Goal: Task Accomplishment & Management: Complete application form

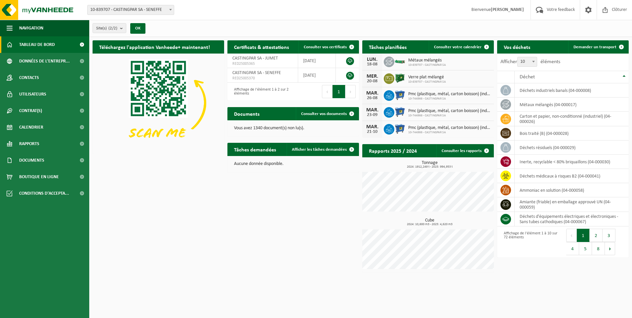
click at [127, 10] on span "10-839707 - CASTINGPAR SA - SENEFFE" at bounding box center [131, 9] width 86 height 9
select select "6262"
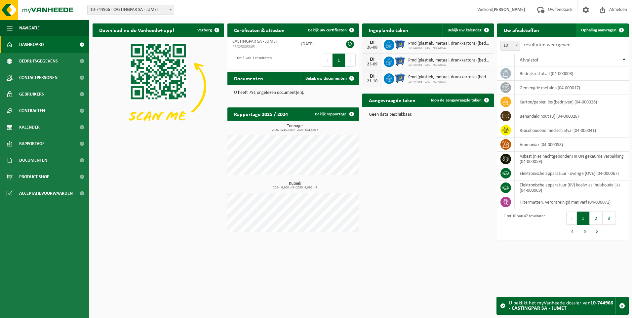
click at [599, 27] on link "Ophaling aanvragen" at bounding box center [602, 29] width 52 height 13
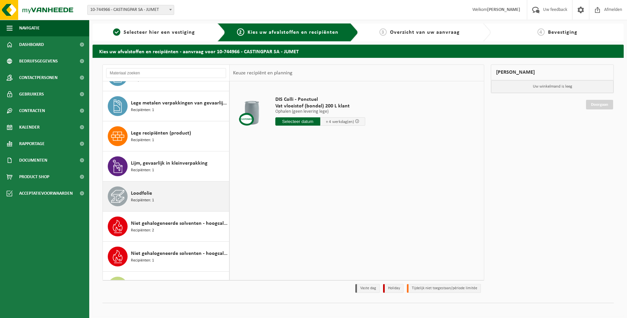
scroll to position [562, 0]
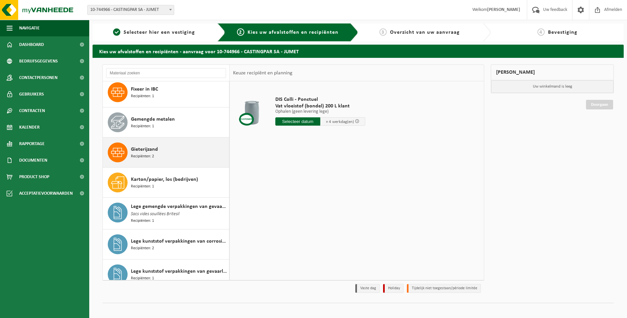
click at [153, 155] on span "Recipiënten: 2" at bounding box center [142, 156] width 23 height 6
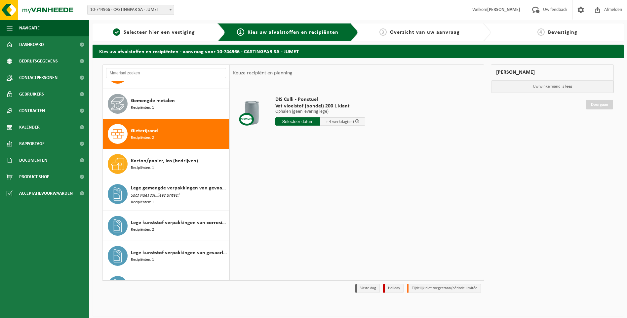
scroll to position [452, 0]
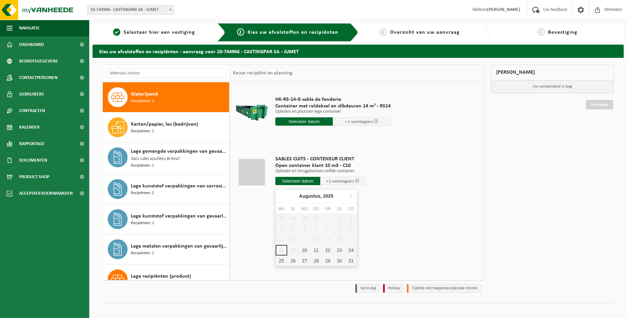
click at [303, 179] on input "text" at bounding box center [297, 181] width 45 height 8
click at [304, 248] on div "20" at bounding box center [305, 250] width 12 height 11
type input "Van 2025-08-20"
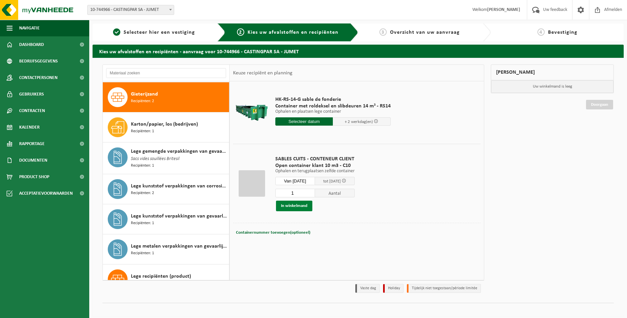
click at [295, 206] on button "In winkelmand" at bounding box center [294, 206] width 36 height 11
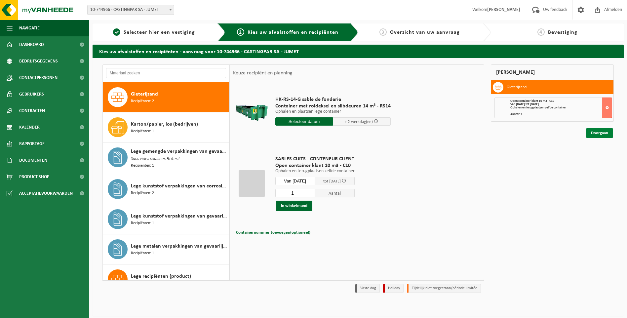
click at [602, 133] on link "Doorgaan" at bounding box center [599, 133] width 27 height 10
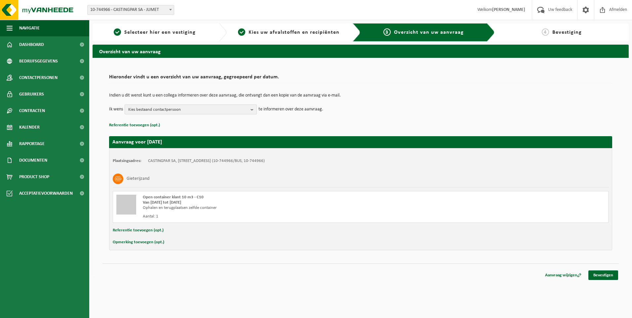
click at [239, 110] on span "Kies bestaand contactpersoon" at bounding box center [188, 110] width 120 height 10
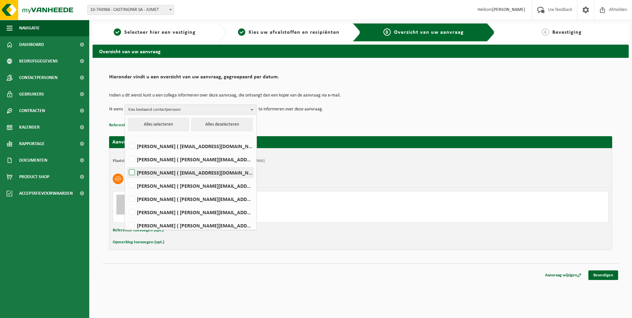
click at [172, 172] on label "HELENE CANDRIES ( invoicing@castingpar.com )" at bounding box center [191, 173] width 126 height 10
click at [127, 164] on input "HELENE CANDRIES ( invoicing@castingpar.com )" at bounding box center [126, 164] width 0 height 0
checkbox input "true"
click at [163, 195] on label "PHILIPPE FRIS ( philippe.fris@castingpar.com )" at bounding box center [191, 199] width 126 height 10
click at [127, 191] on input "PHILIPPE FRIS ( philippe.fris@castingpar.com )" at bounding box center [126, 190] width 0 height 0
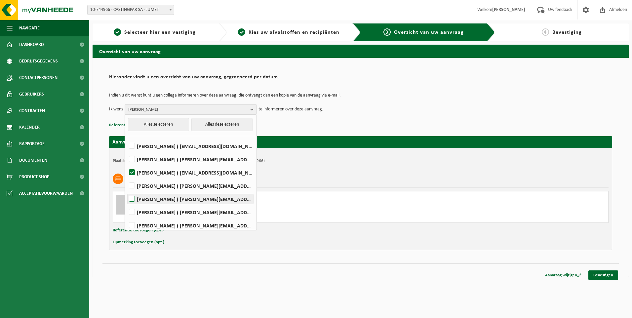
checkbox input "true"
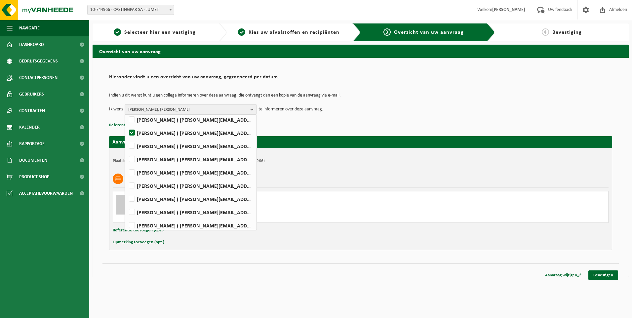
scroll to position [83, 0]
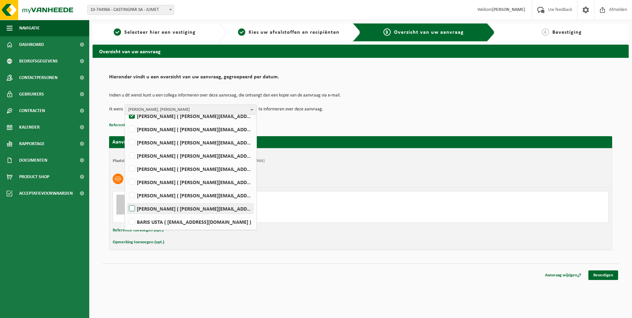
click at [136, 207] on label "Rudy Nigro ( rudy.nigro@castingpar.com )" at bounding box center [191, 209] width 126 height 10
click at [127, 200] on input "Rudy Nigro ( rudy.nigro@castingpar.com )" at bounding box center [126, 200] width 0 height 0
checkbox input "true"
click at [171, 108] on span "HELENE CANDRIES, PHILIPPE FRIS, Rudy Nigro" at bounding box center [188, 110] width 120 height 10
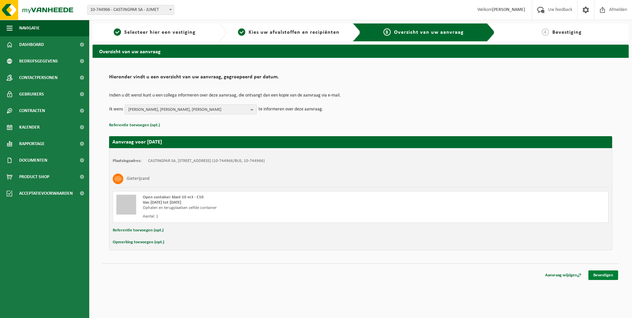
click at [602, 276] on link "Bevestigen" at bounding box center [603, 275] width 30 height 10
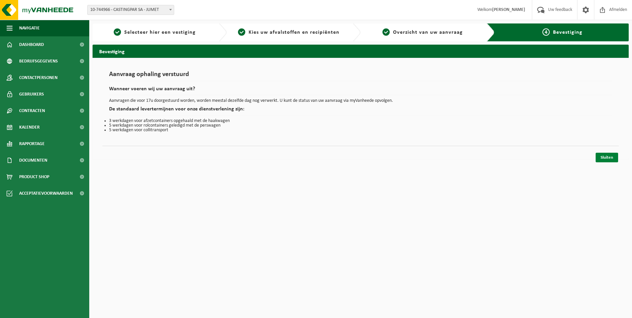
click at [608, 157] on link "Sluiten" at bounding box center [606, 158] width 22 height 10
